Goal: Information Seeking & Learning: Learn about a topic

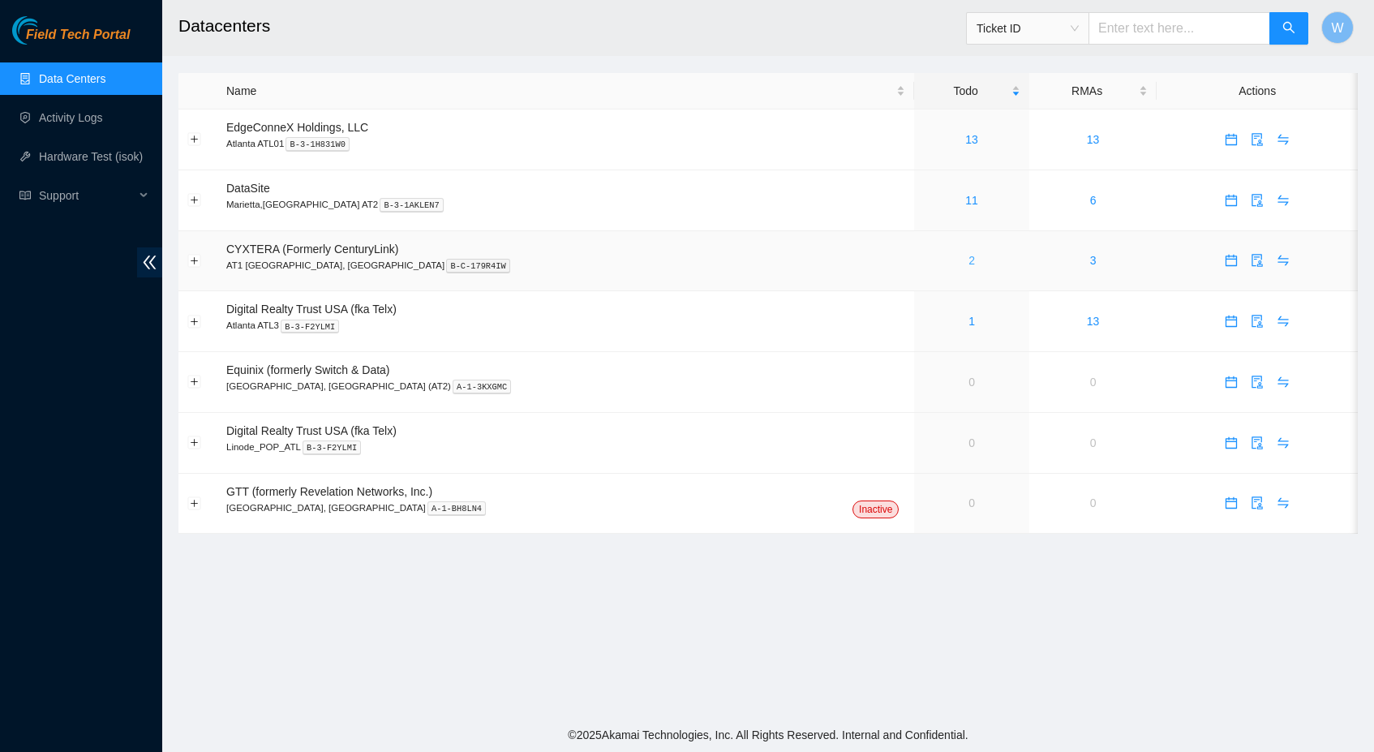
click at [968, 256] on link "2" at bounding box center [971, 260] width 6 height 13
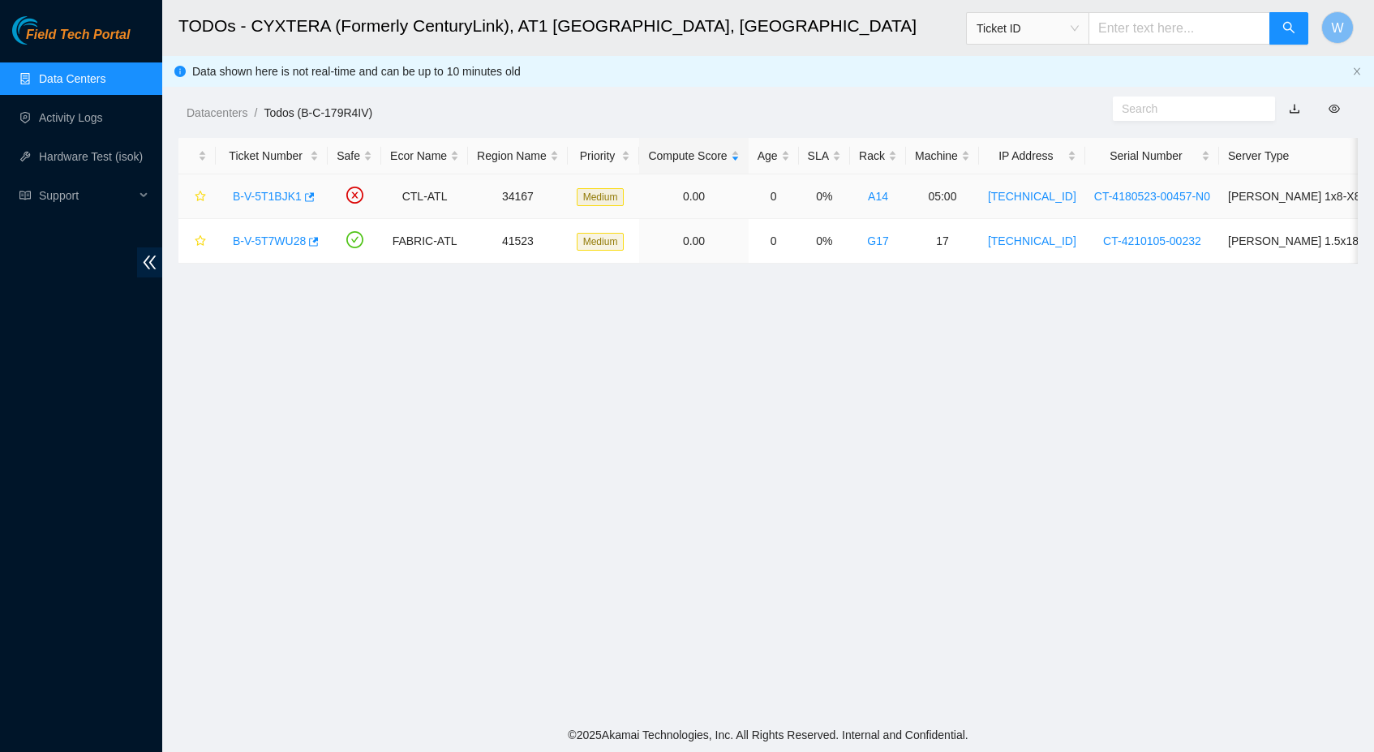
click at [286, 191] on link "B-V-5T1BJK1" at bounding box center [267, 196] width 69 height 13
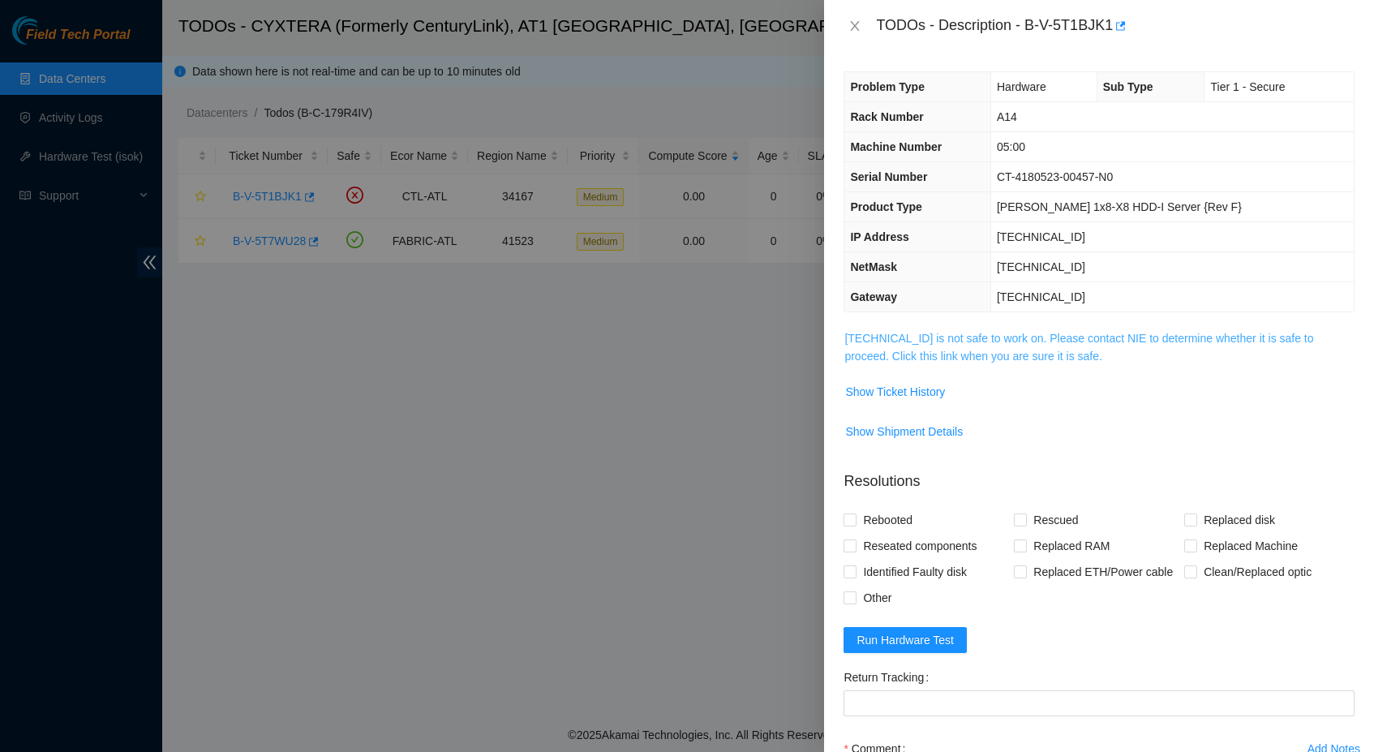
click at [967, 334] on link "[TECHNICAL_ID] is not safe to work on. Please contact NIE to determine whether …" at bounding box center [1078, 347] width 469 height 31
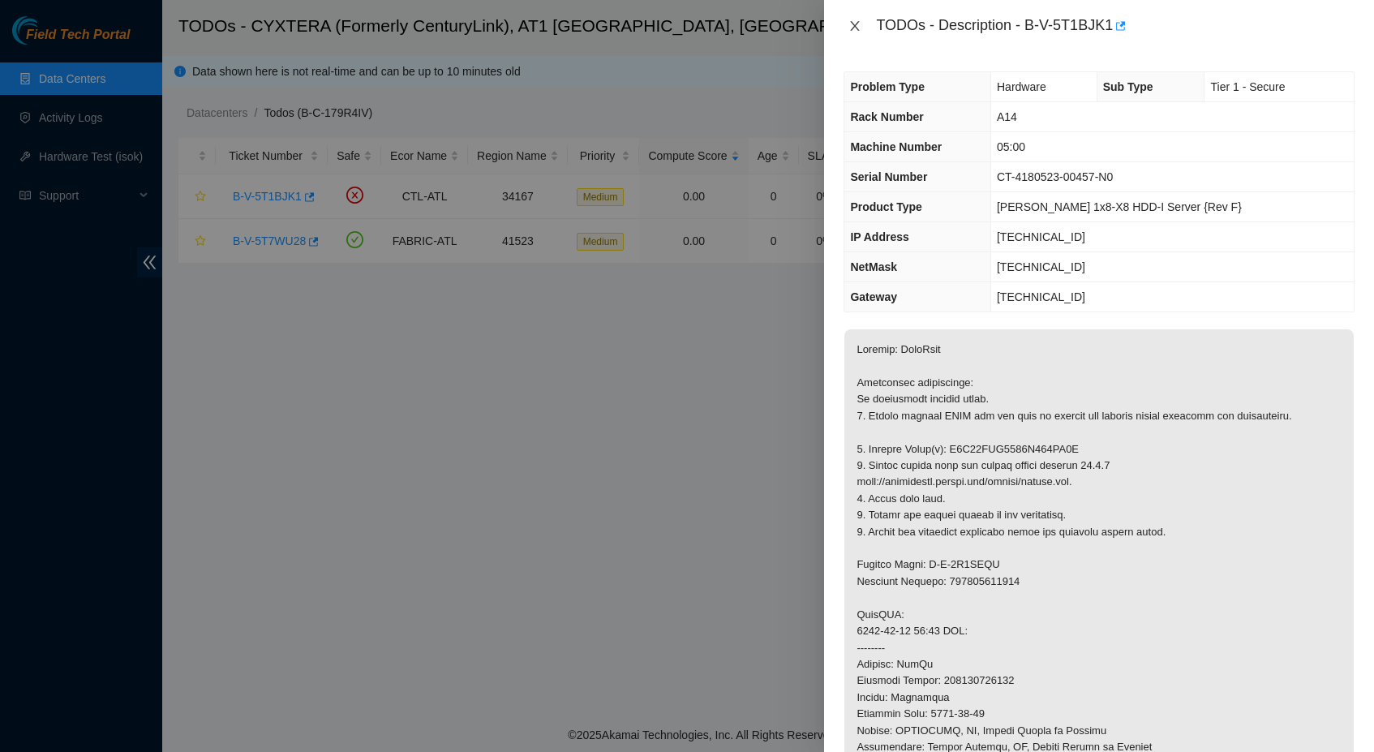
click at [855, 25] on icon "close" at bounding box center [855, 26] width 9 height 10
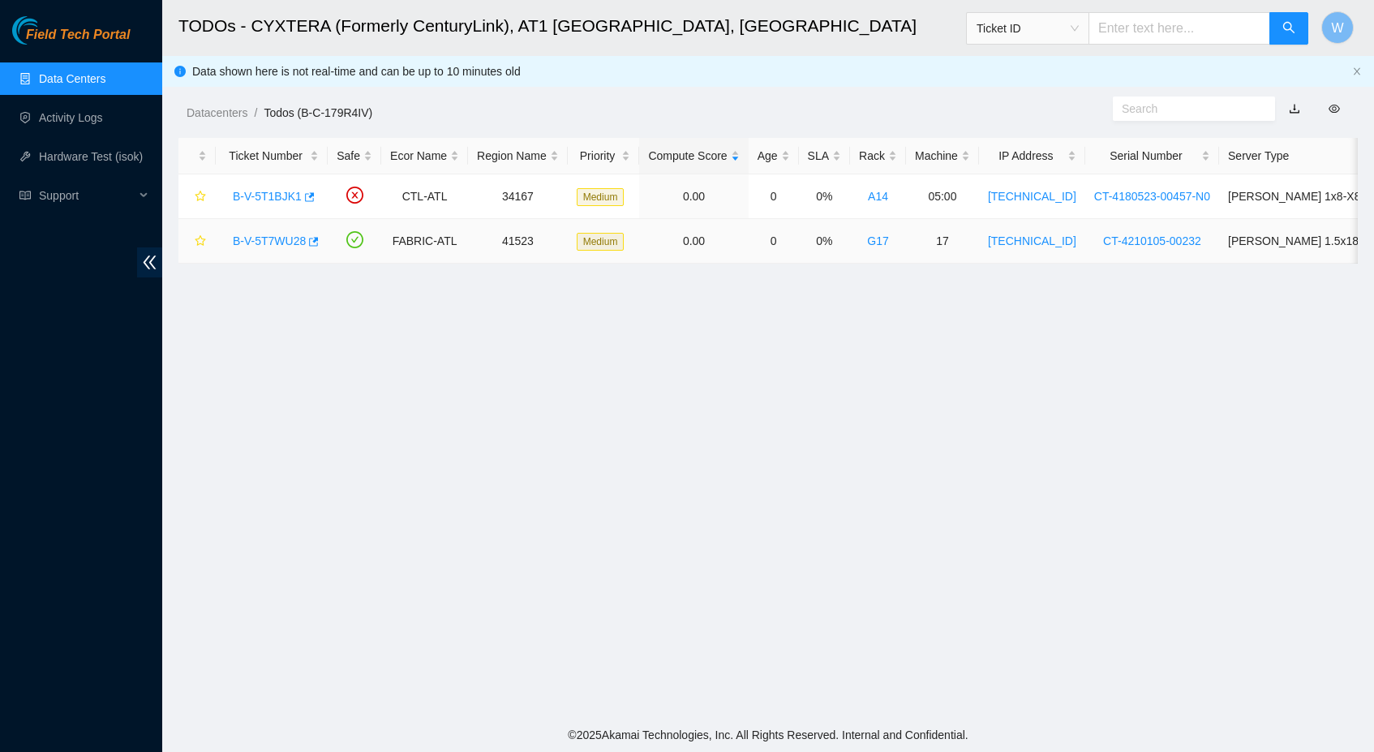
click at [291, 242] on link "B-V-5T7WU28" at bounding box center [269, 240] width 73 height 13
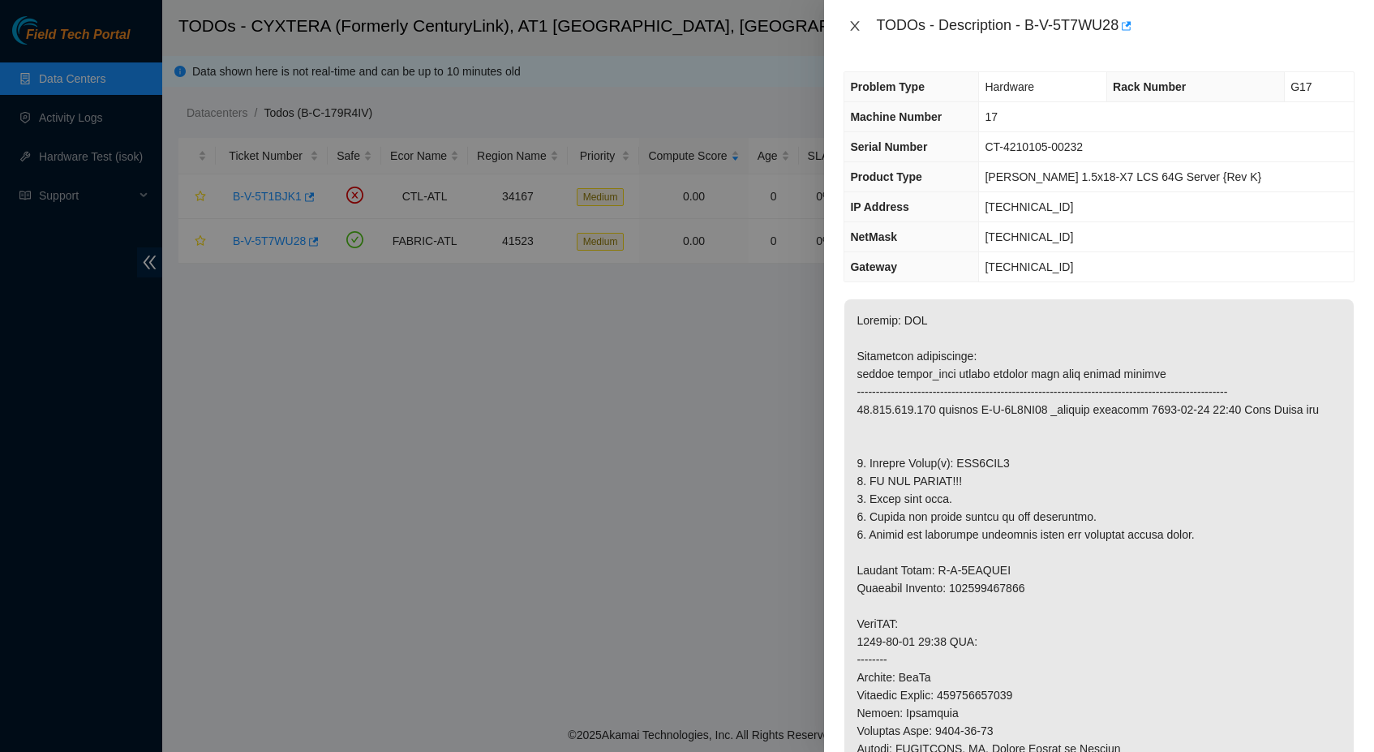
click at [858, 32] on icon "close" at bounding box center [854, 25] width 13 height 13
